Goal: Task Accomplishment & Management: Complete application form

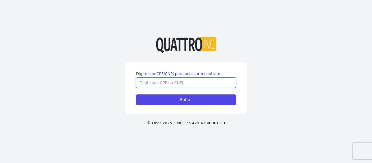
click at [178, 81] on input "Digite seu CPF/CNPJ para acessar o contrato" at bounding box center [186, 83] width 100 height 10
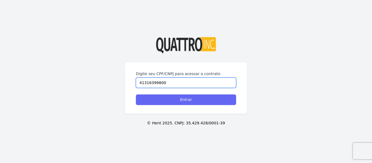
type input "41316399800"
click at [185, 101] on input "Entrar" at bounding box center [186, 99] width 100 height 11
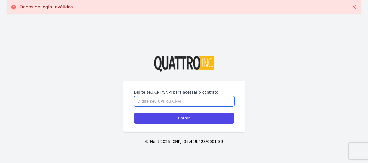
click at [185, 101] on input "Digite seu CPF/CNPJ para acessar o contrato" at bounding box center [184, 101] width 100 height 10
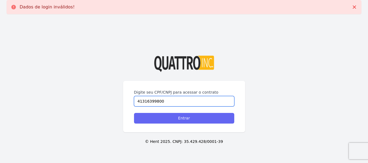
type input "41316399800"
click at [183, 120] on input "Entrar" at bounding box center [184, 118] width 100 height 11
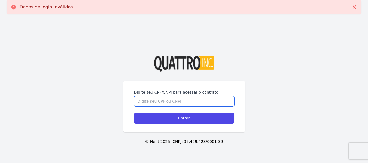
click at [181, 102] on input "Digite seu CPF/CNPJ para acessar o contrato" at bounding box center [184, 101] width 100 height 10
type input "41316399800"
click at [134, 113] on input "Entrar" at bounding box center [184, 118] width 100 height 11
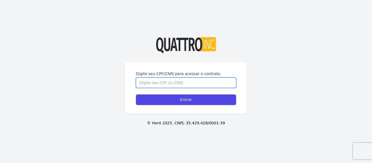
click at [165, 85] on input "Digite seu CPF/CNPJ para acessar o contrato" at bounding box center [186, 83] width 100 height 10
type input "41316399800"
click at [136, 94] on input "Entrar" at bounding box center [186, 99] width 100 height 11
